Goal: Find specific page/section: Find specific page/section

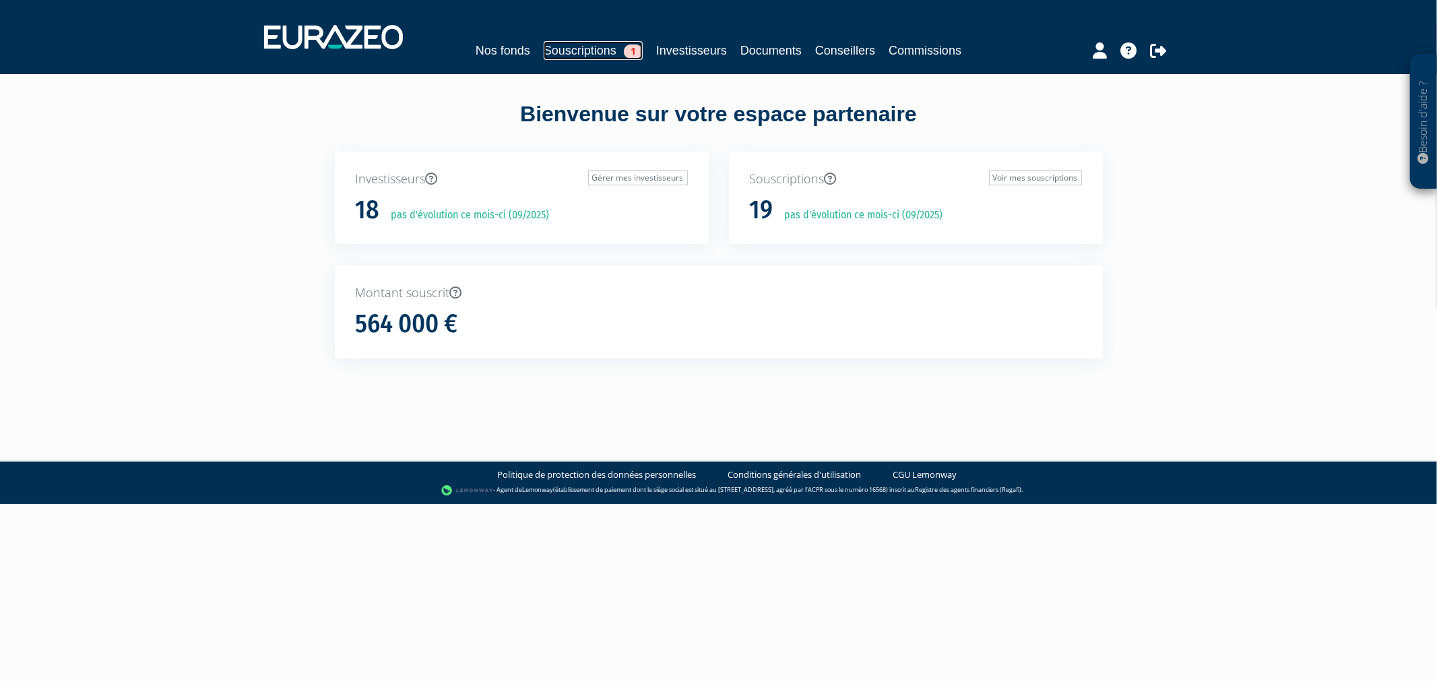
click at [574, 44] on link "Souscriptions 1" at bounding box center [593, 50] width 99 height 19
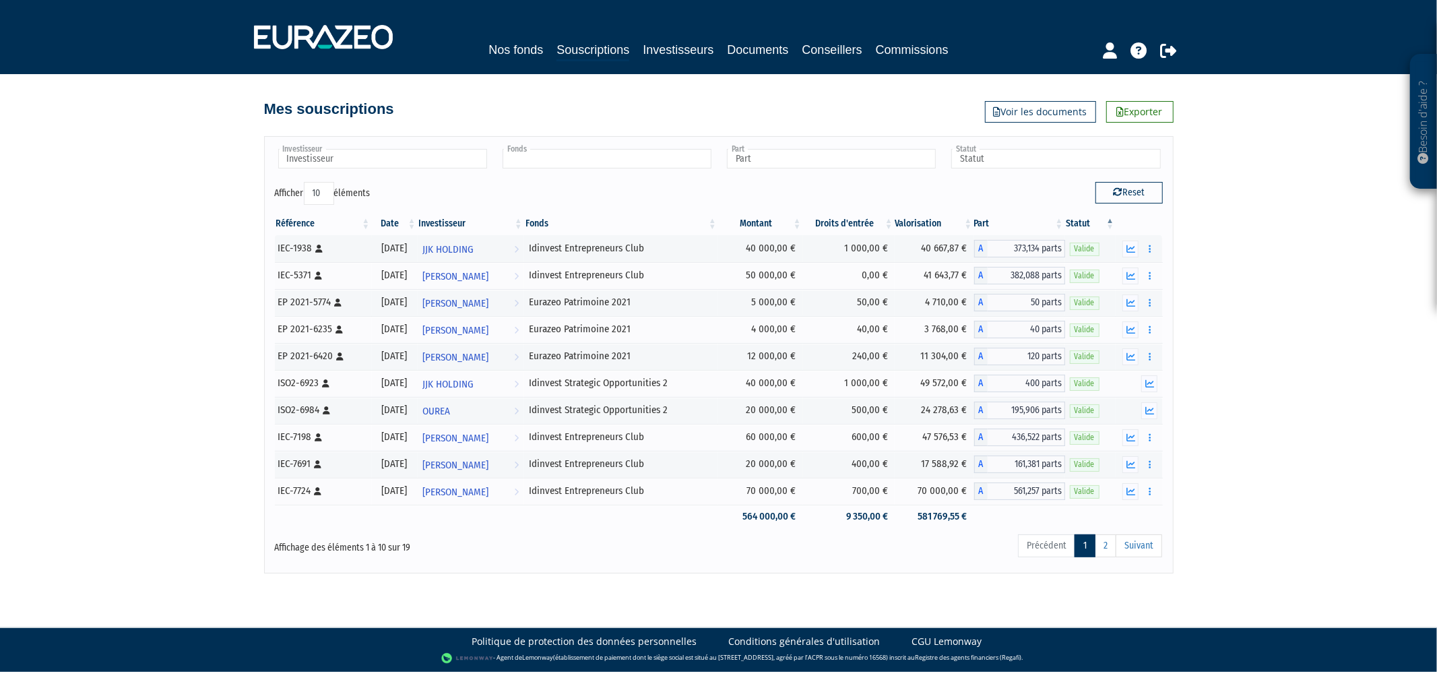
click at [594, 154] on input "text" at bounding box center [607, 159] width 209 height 20
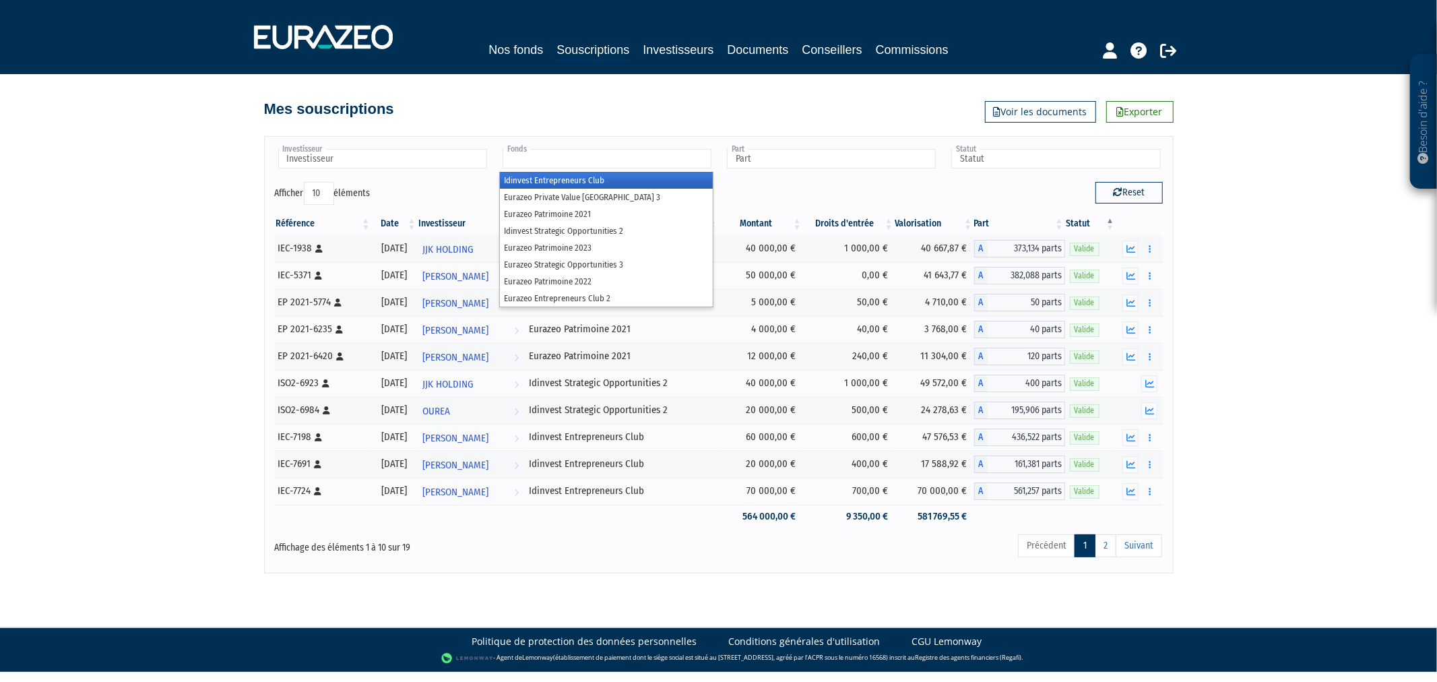
click at [598, 182] on li "Idinvest Entrepreneurs Club" at bounding box center [606, 180] width 213 height 17
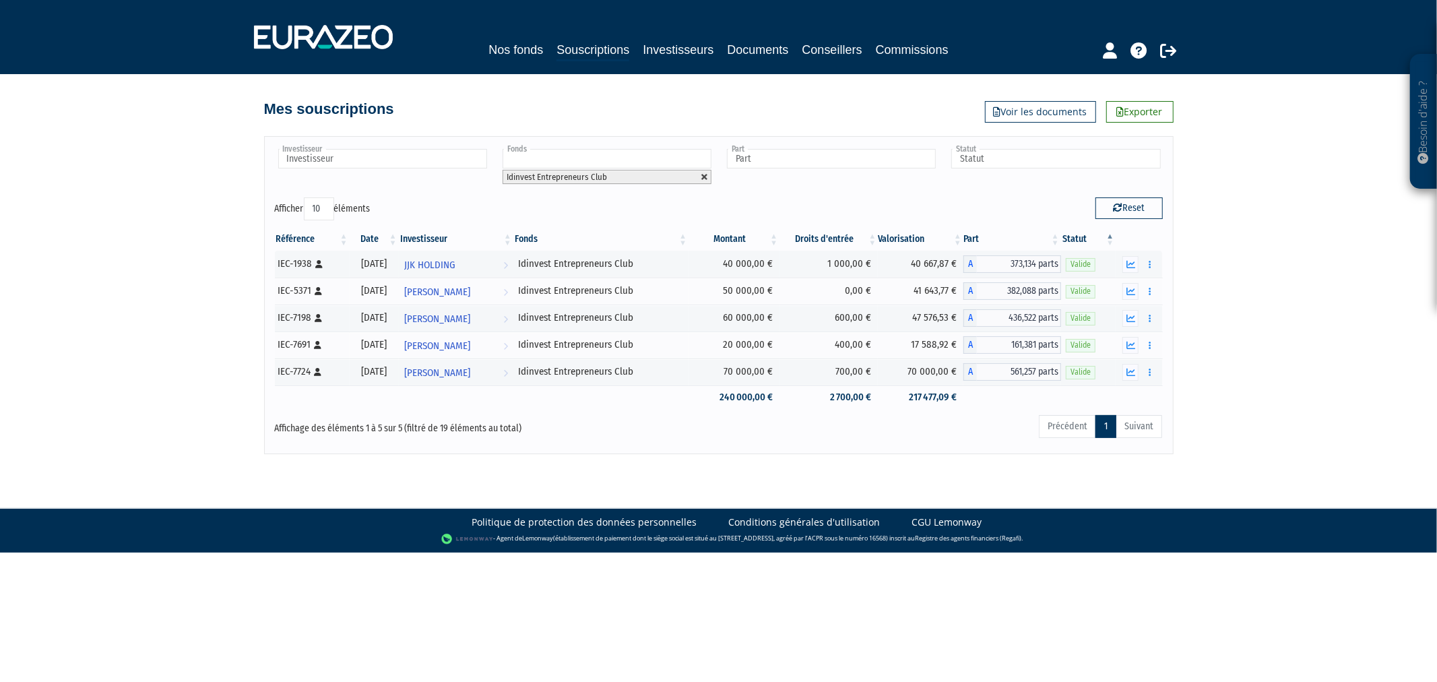
click at [702, 175] on link at bounding box center [705, 177] width 8 height 8
type input "Fonds"
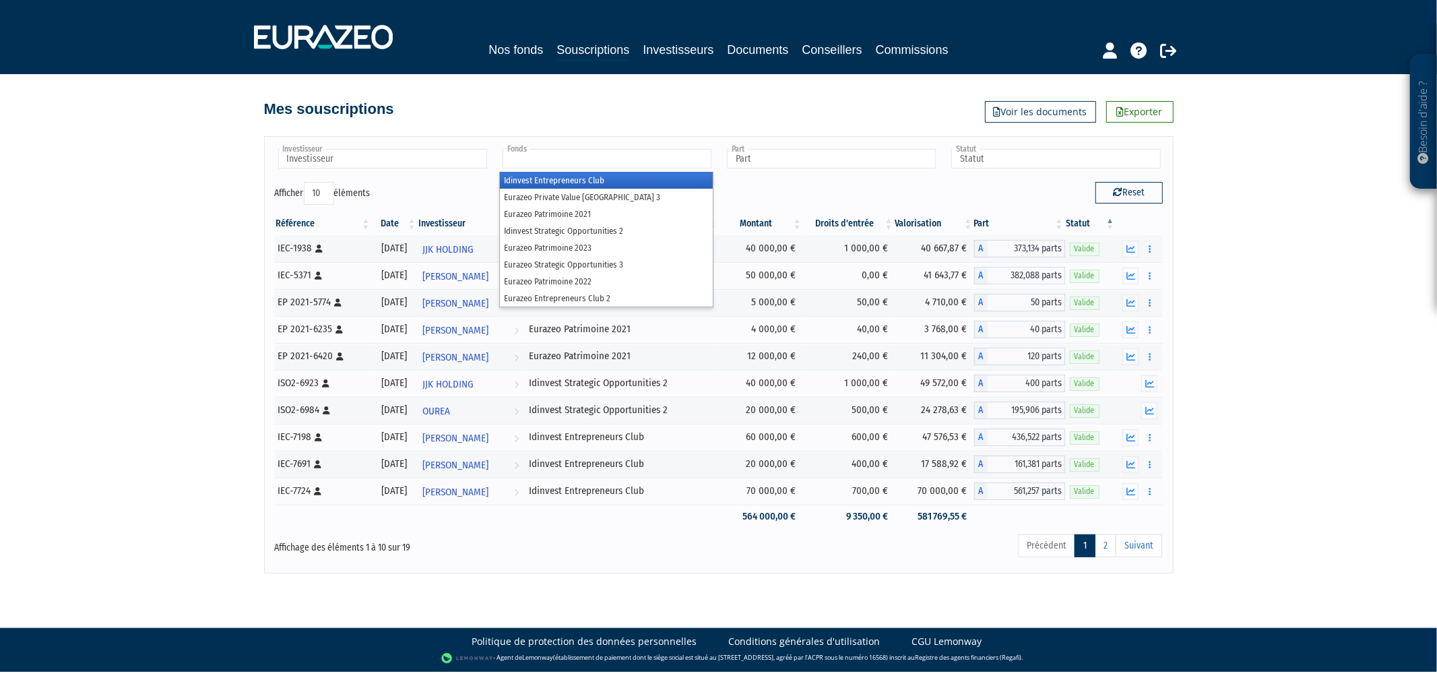
click at [683, 159] on input "text" at bounding box center [607, 159] width 209 height 20
click at [674, 193] on li "Eurazeo Private Value [GEOGRAPHIC_DATA] 3" at bounding box center [606, 197] width 213 height 17
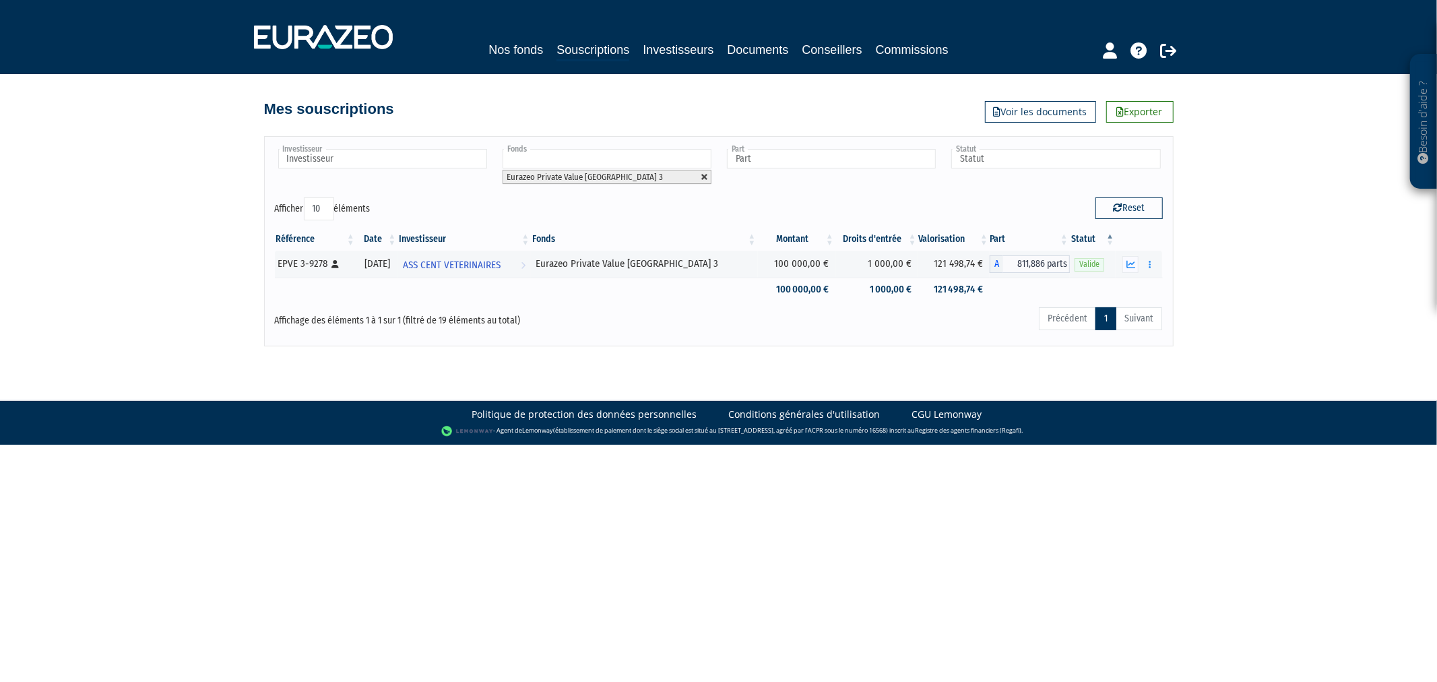
click at [704, 176] on link at bounding box center [705, 177] width 8 height 8
type input "Fonds"
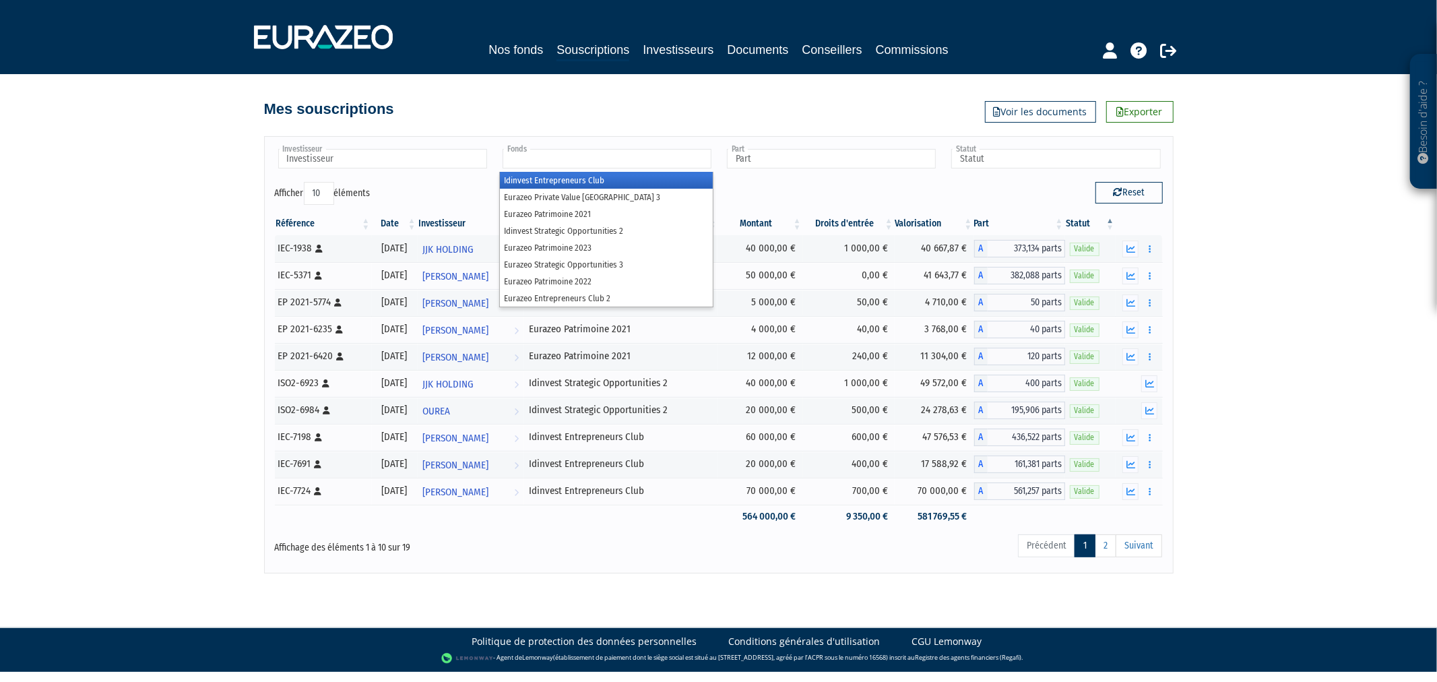
click at [681, 159] on input "text" at bounding box center [607, 159] width 209 height 20
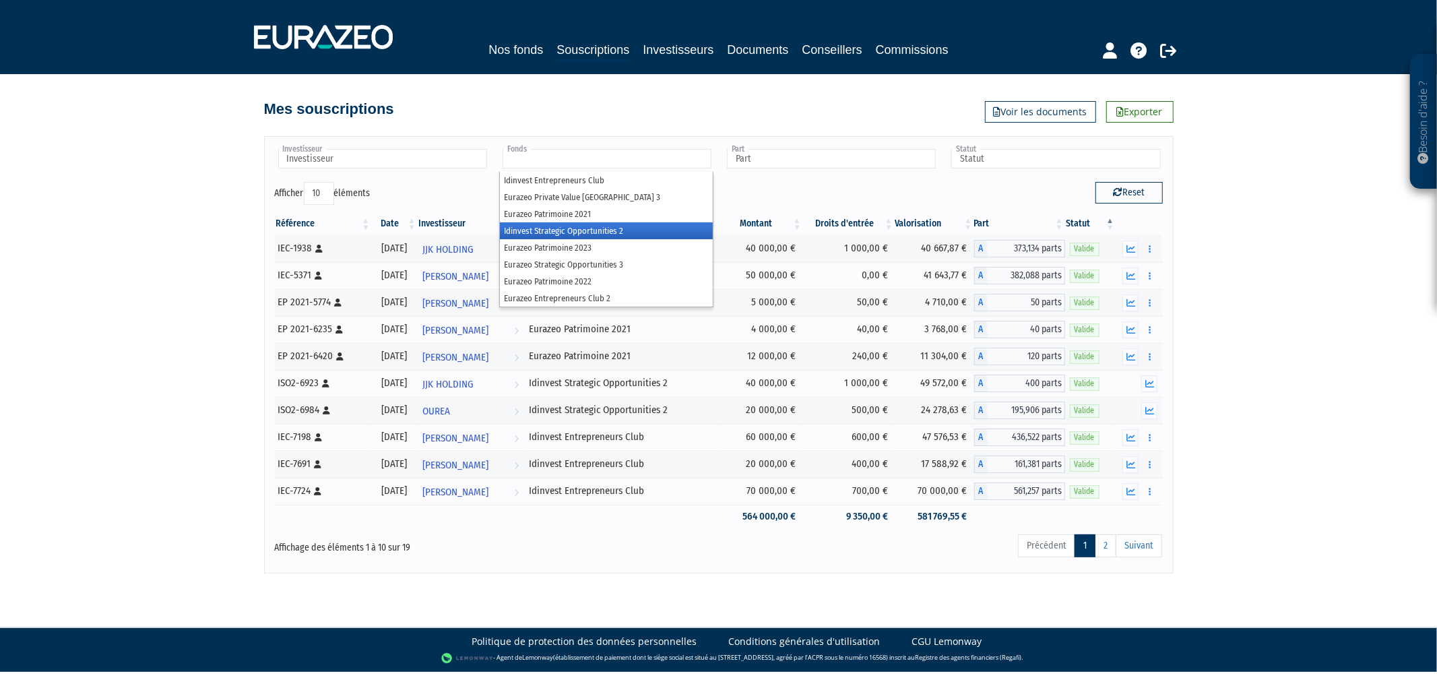
click at [668, 225] on li "Idinvest Strategic Opportunities 2" at bounding box center [606, 230] width 213 height 17
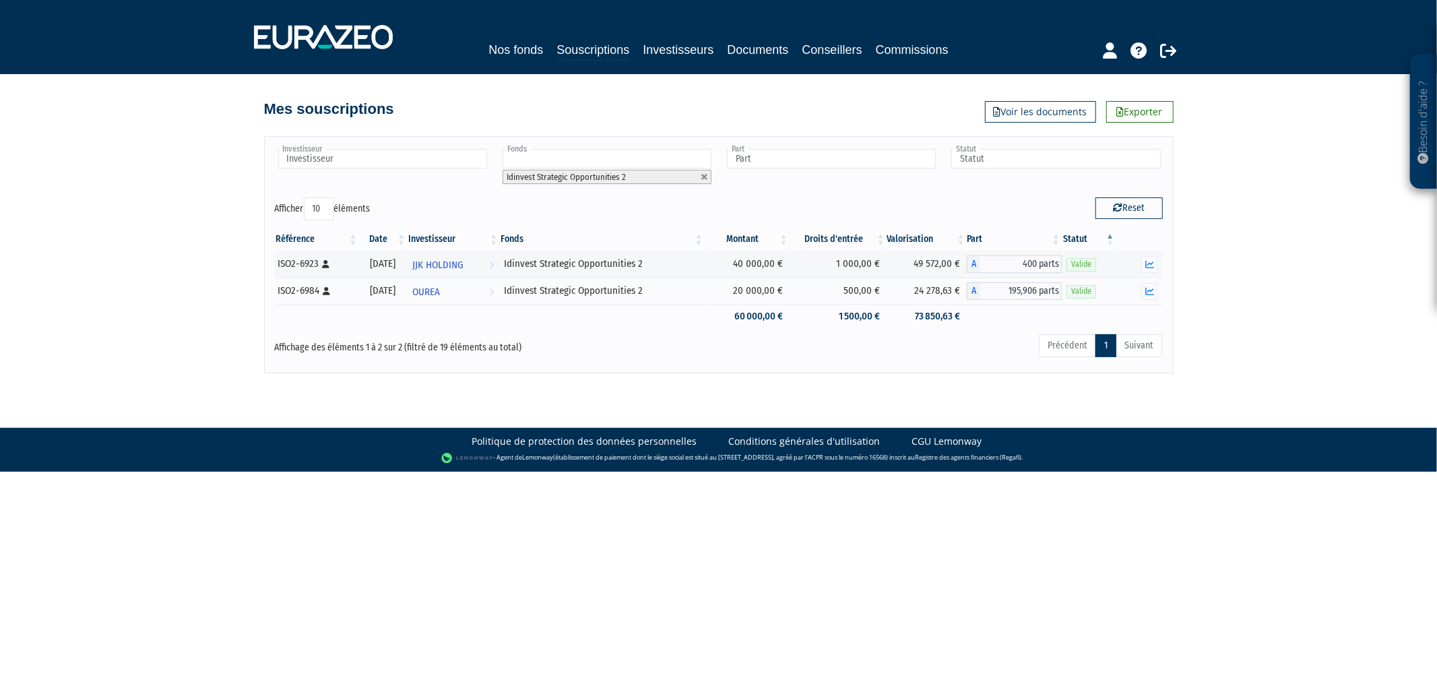
click at [709, 176] on li "Idinvest Strategic Opportunities 2" at bounding box center [607, 177] width 209 height 14
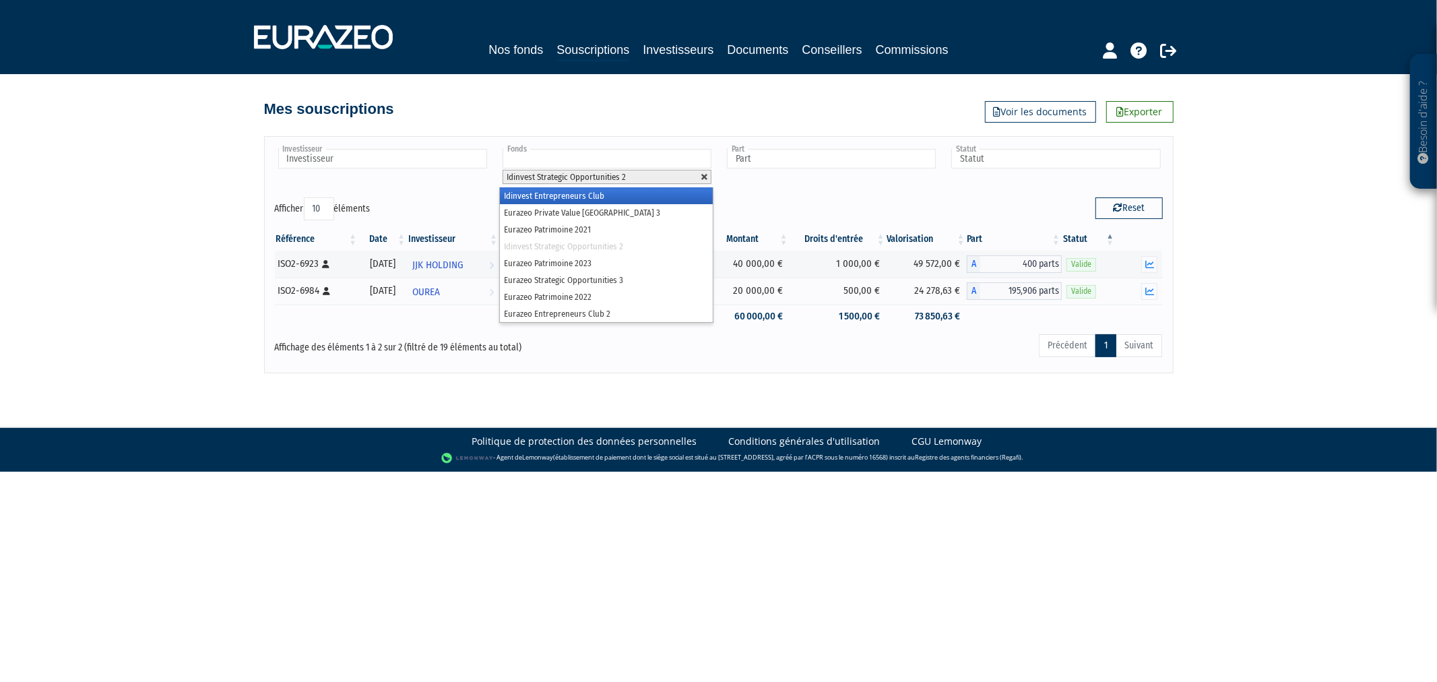
click at [703, 176] on link at bounding box center [705, 177] width 8 height 8
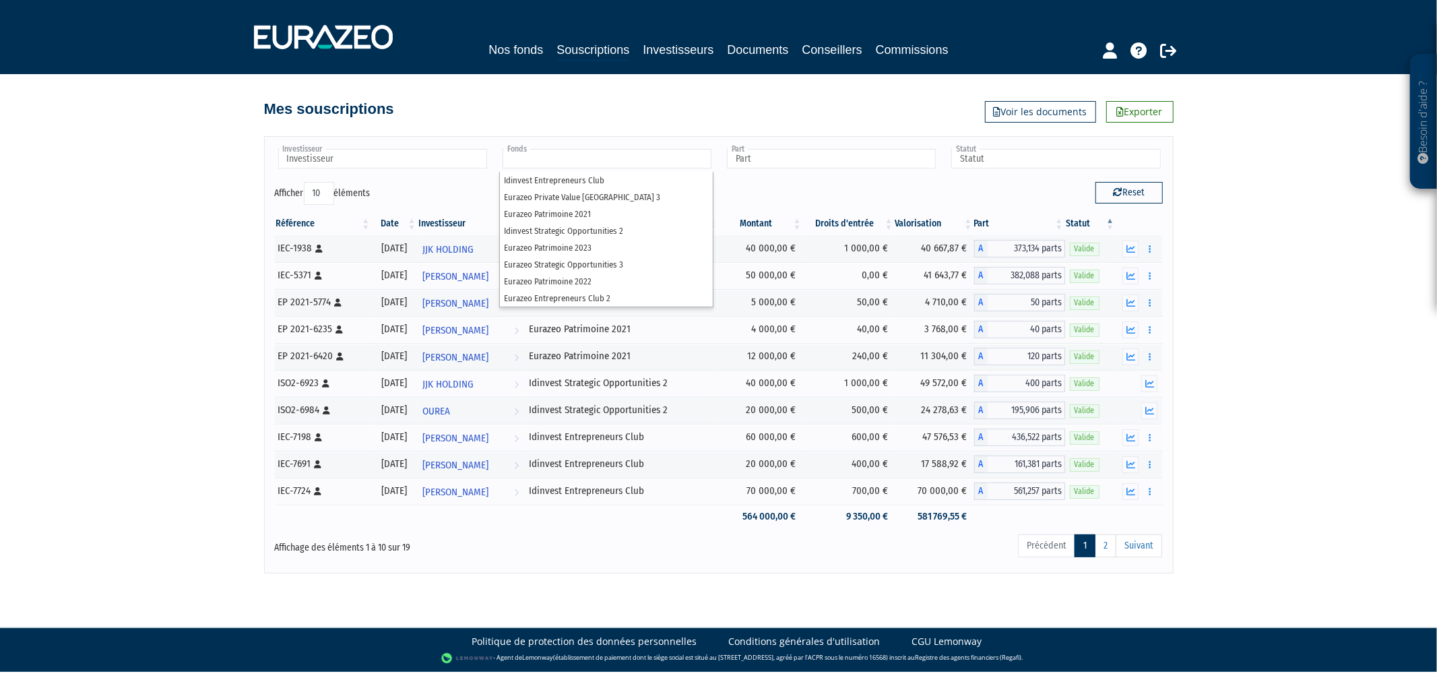
click at [695, 168] on li at bounding box center [607, 159] width 209 height 21
click at [650, 257] on li "Eurazeo Strategic Opportunities 3" at bounding box center [606, 264] width 213 height 17
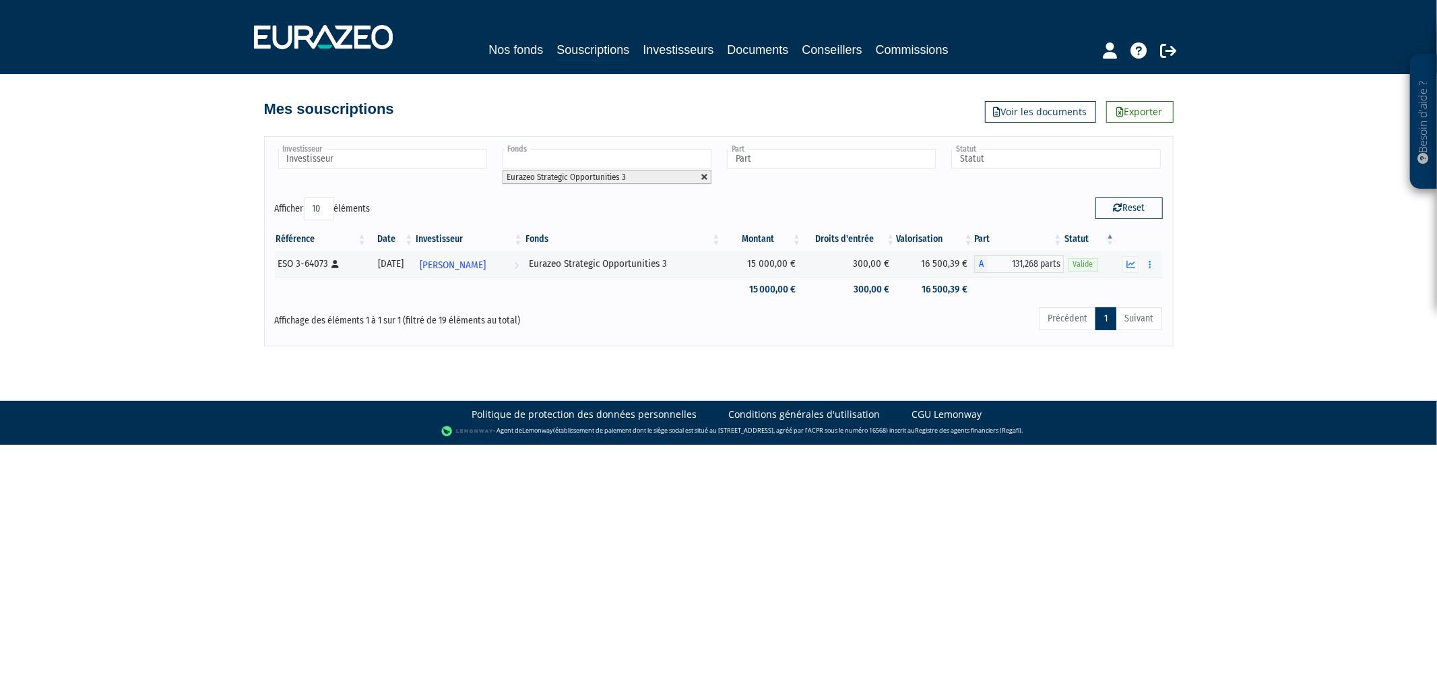
click at [703, 173] on link at bounding box center [705, 177] width 8 height 8
type input "Fonds"
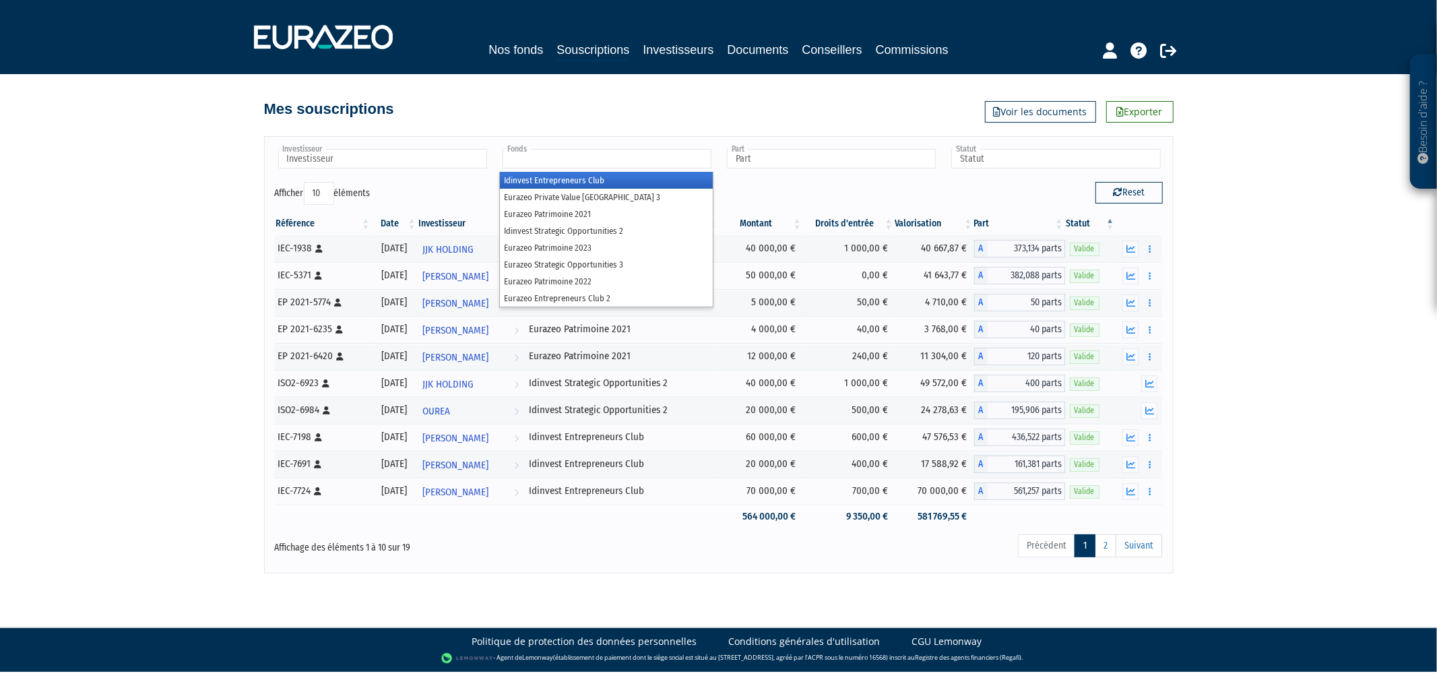
click at [697, 163] on input "text" at bounding box center [607, 159] width 209 height 20
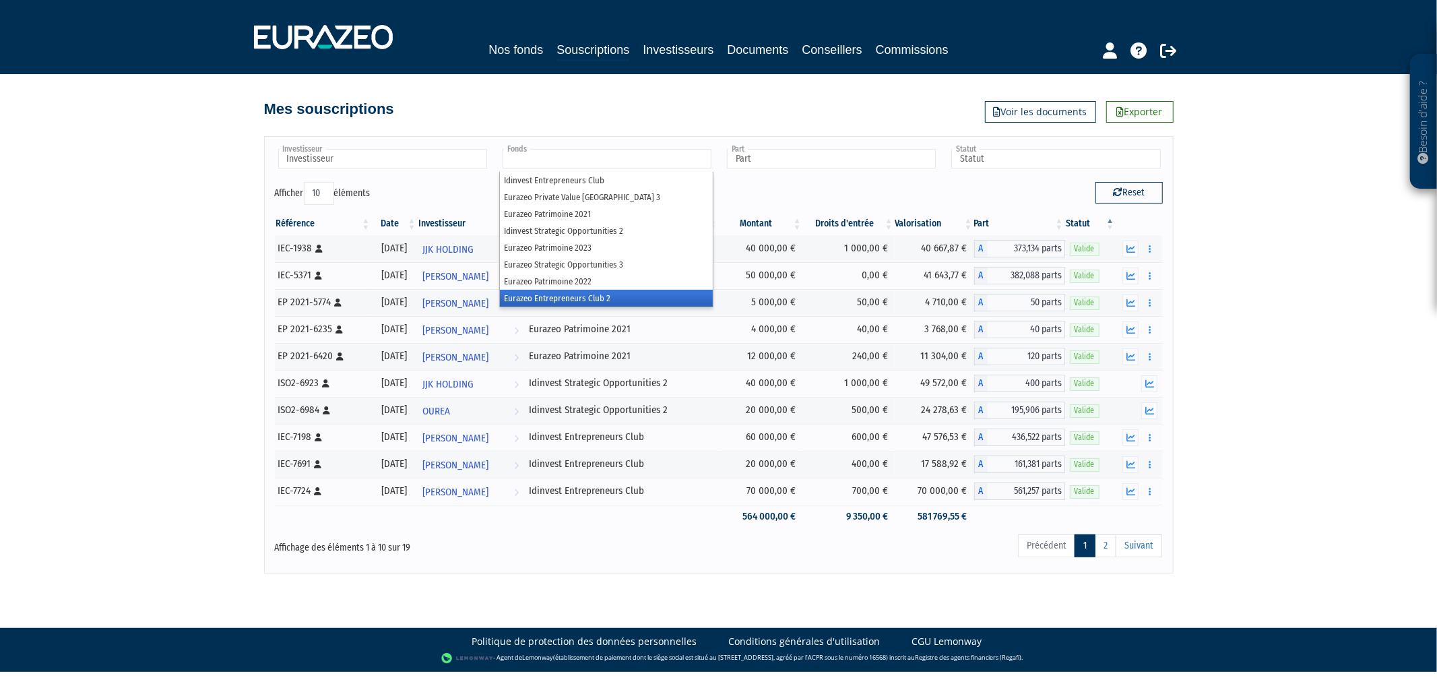
click at [631, 301] on li "Eurazeo Entrepreneurs Club 2" at bounding box center [606, 298] width 213 height 17
